Goal: Task Accomplishment & Management: Use online tool/utility

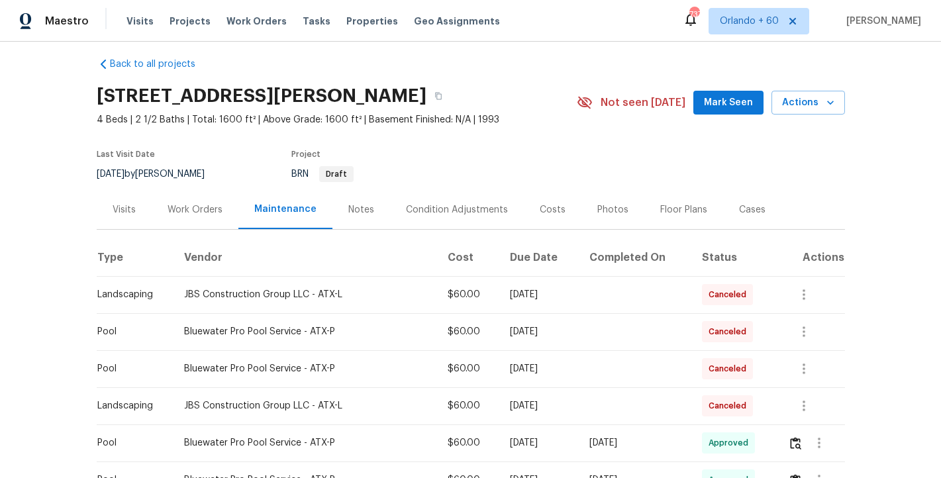
scroll to position [13, 0]
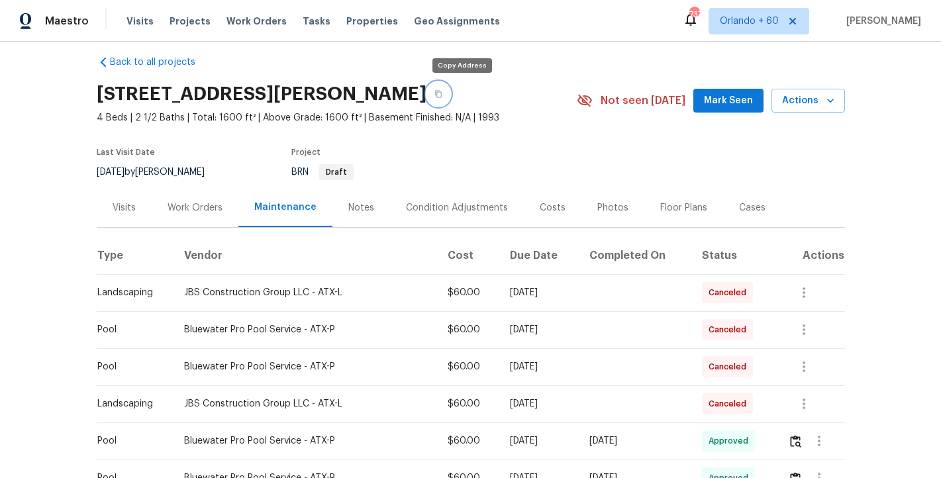
click at [450, 101] on button "button" at bounding box center [438, 94] width 24 height 24
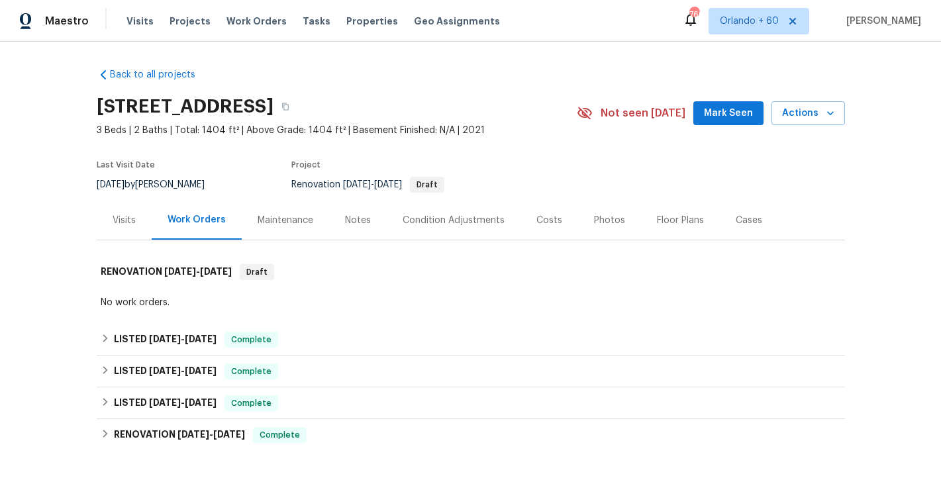
click at [290, 224] on div "Maintenance" at bounding box center [285, 220] width 56 height 13
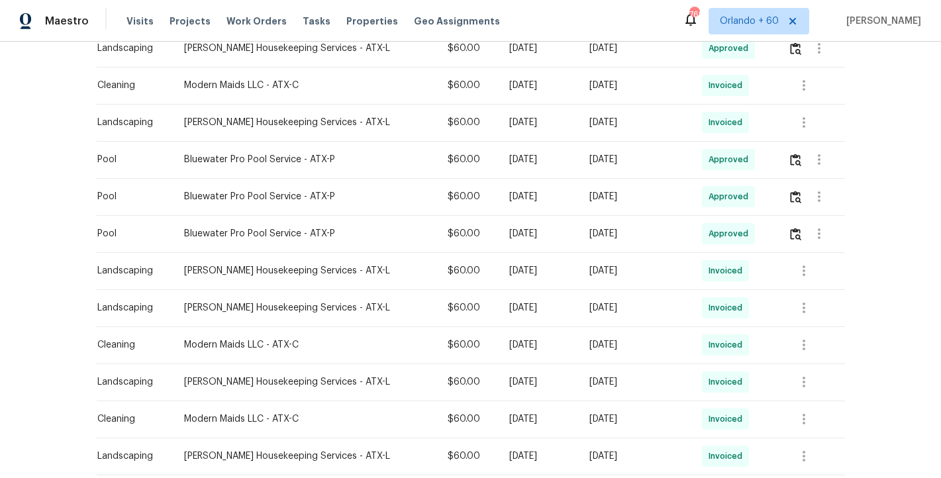
scroll to position [838, 0]
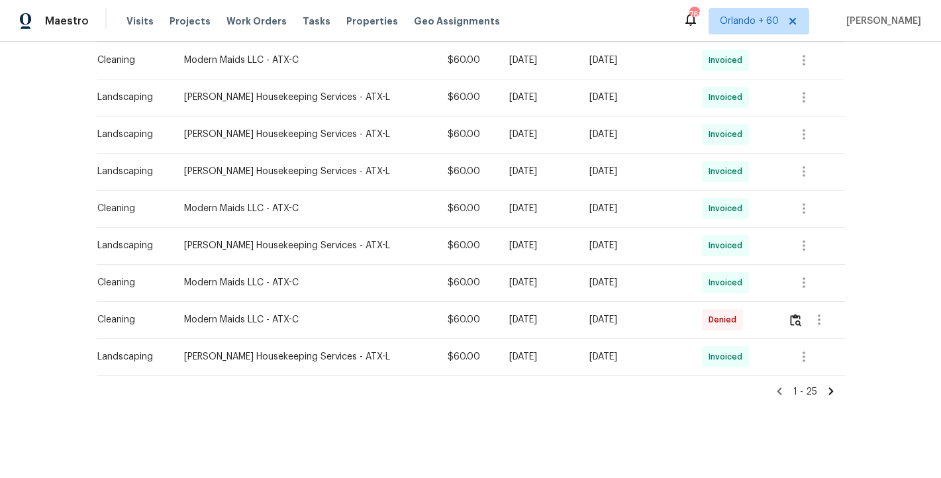
click at [828, 391] on icon at bounding box center [831, 391] width 12 height 12
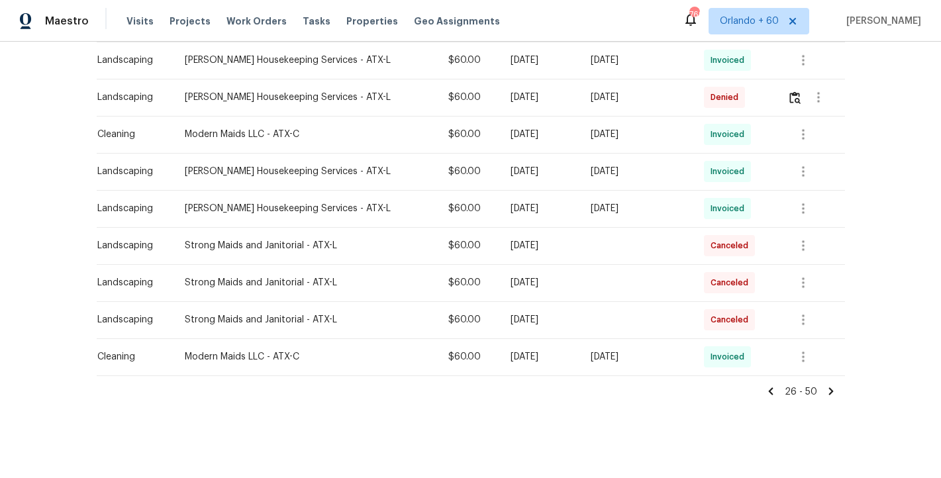
click at [833, 394] on icon at bounding box center [831, 391] width 12 height 12
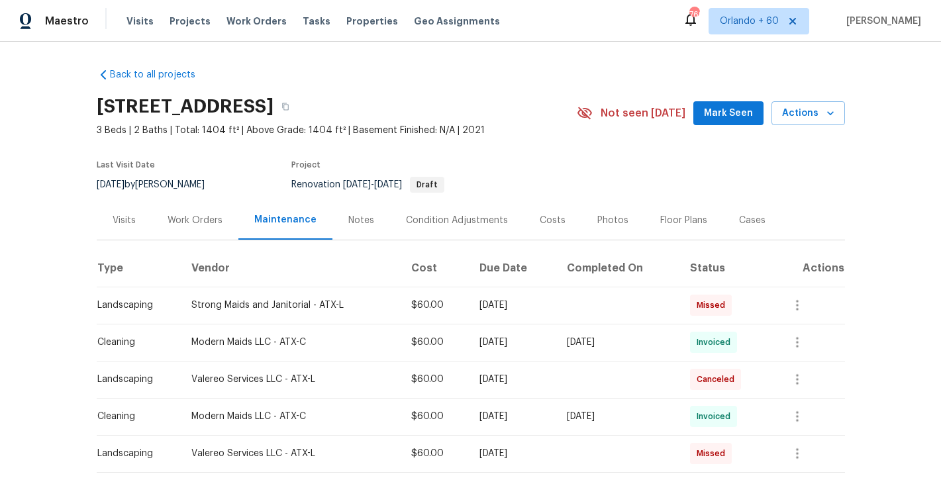
click at [103, 267] on th "Type" at bounding box center [139, 268] width 85 height 37
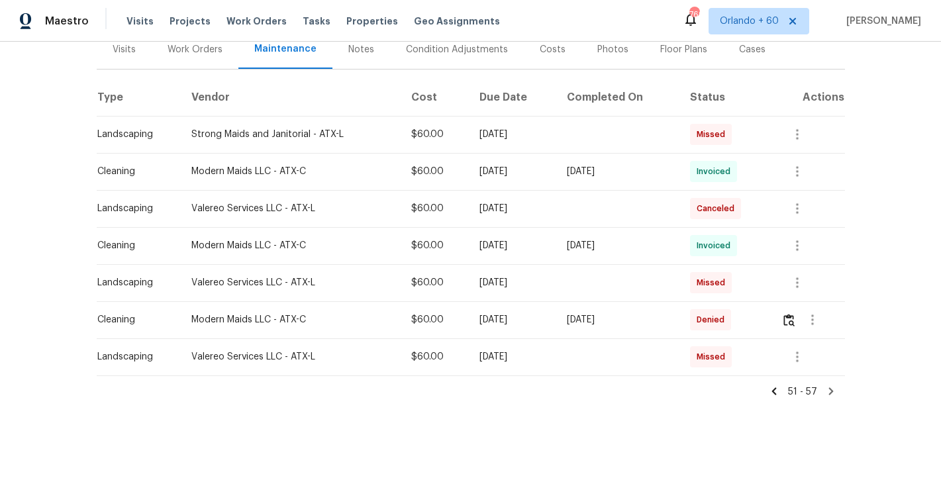
click at [774, 393] on icon at bounding box center [773, 391] width 5 height 7
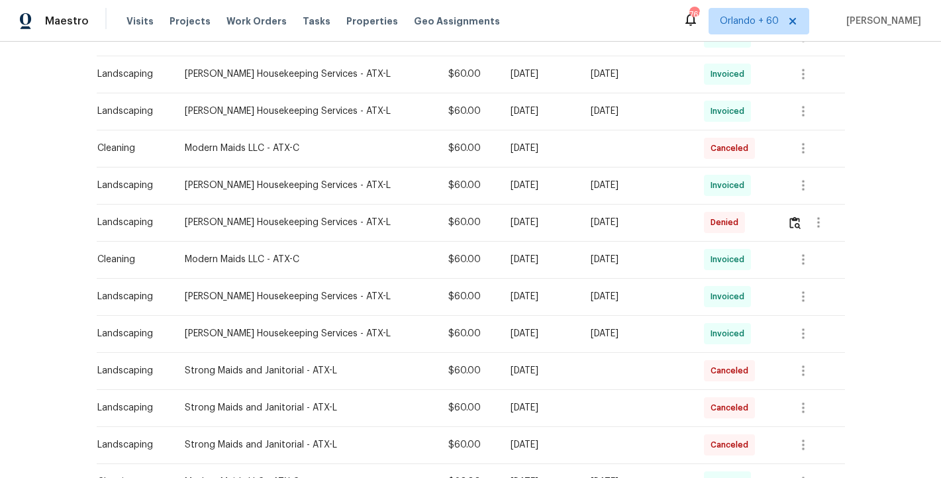
scroll to position [838, 0]
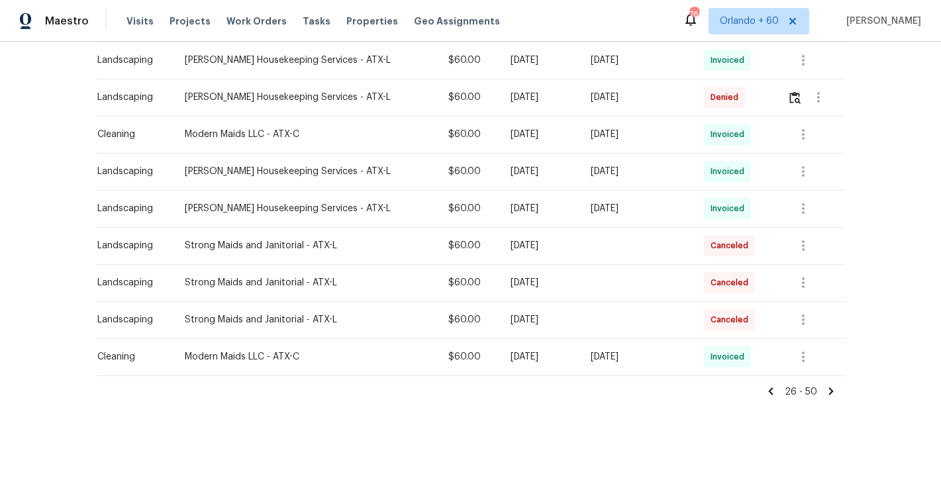
click at [775, 389] on icon at bounding box center [771, 391] width 12 height 12
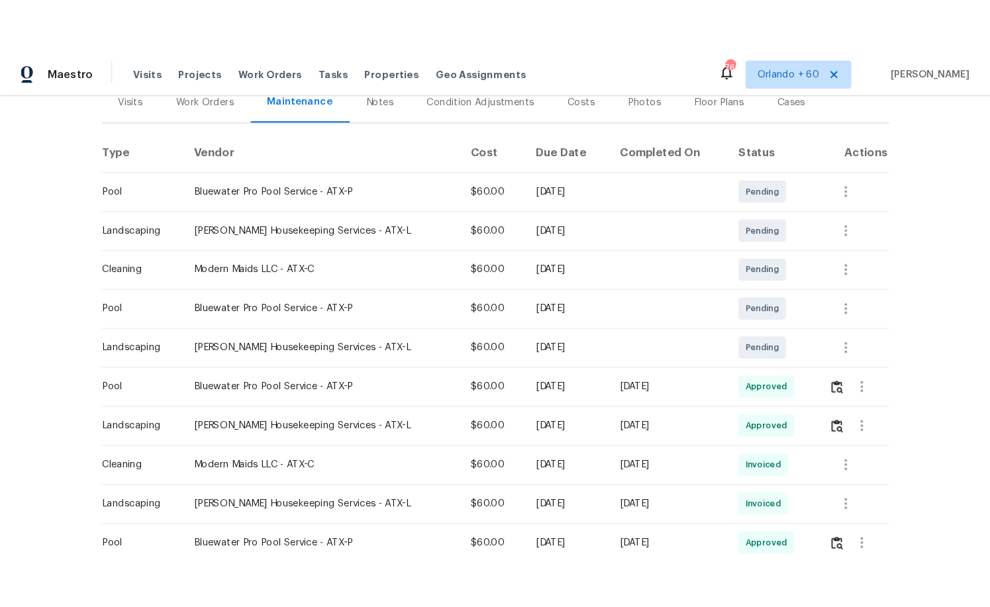
scroll to position [176, 0]
